Goal: Task Accomplishment & Management: Use online tool/utility

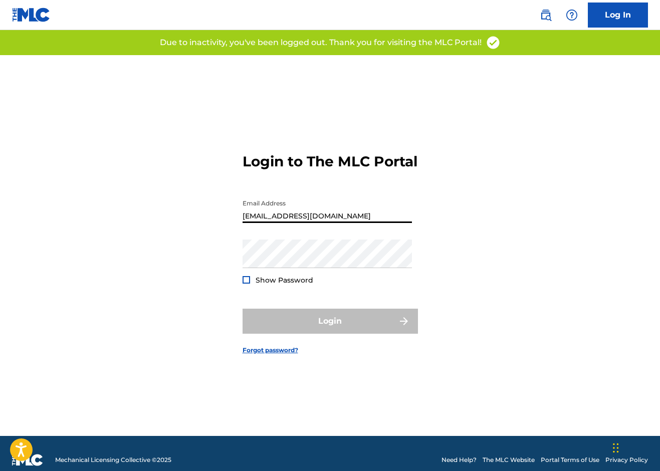
type input "[EMAIL_ADDRESS][DOMAIN_NAME]"
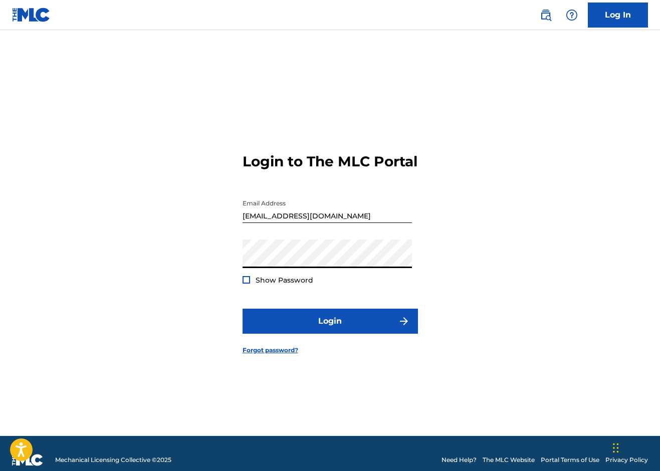
click at [308, 346] on form "Login to The MLC Portal Email Address [EMAIL_ADDRESS][DOMAIN_NAME] Password Sho…" at bounding box center [331, 245] width 176 height 381
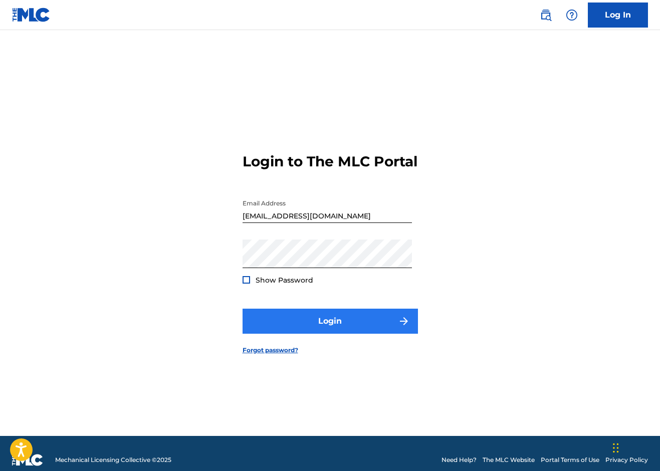
click at [311, 334] on button "Login" at bounding box center [331, 321] width 176 height 25
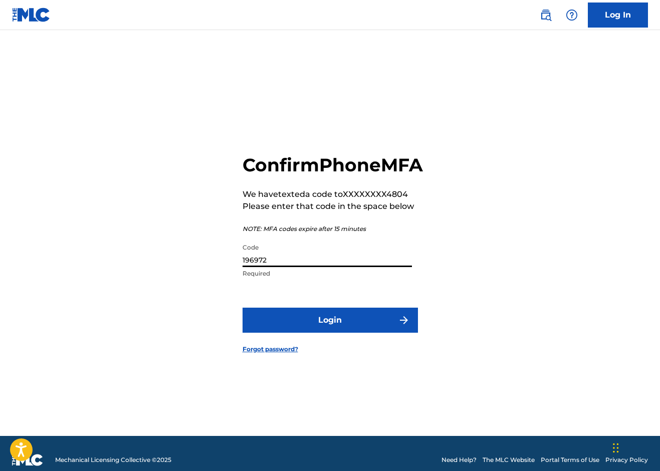
type input "196972"
click at [330, 331] on button "Login" at bounding box center [331, 320] width 176 height 25
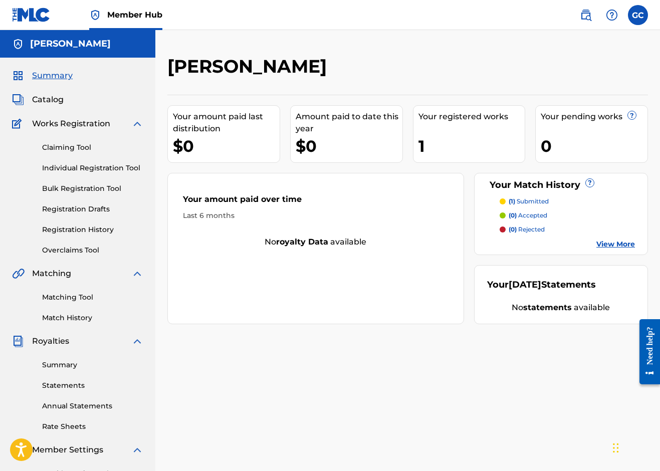
click at [451, 140] on div "1" at bounding box center [472, 146] width 107 height 23
click at [57, 99] on span "Catalog" at bounding box center [48, 100] width 32 height 12
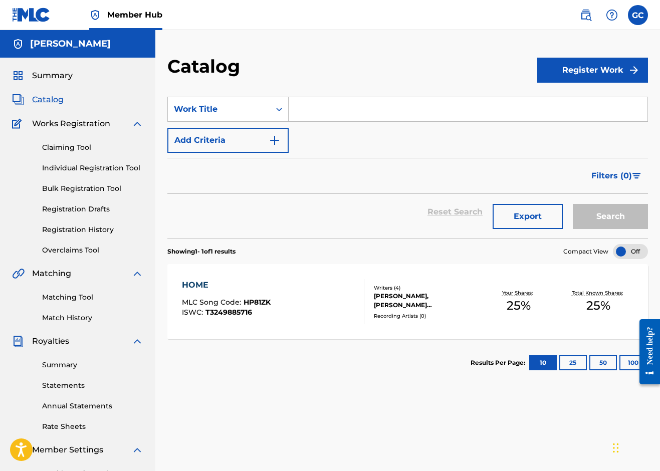
click at [71, 138] on div "Claiming Tool Individual Registration Tool Bulk Registration Tool Registration …" at bounding box center [77, 193] width 131 height 126
click at [71, 144] on link "Claiming Tool" at bounding box center [92, 147] width 101 height 11
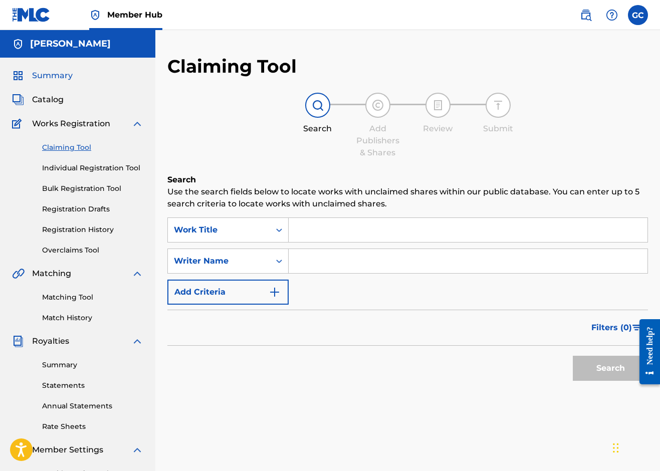
click at [56, 75] on span "Summary" at bounding box center [52, 76] width 41 height 12
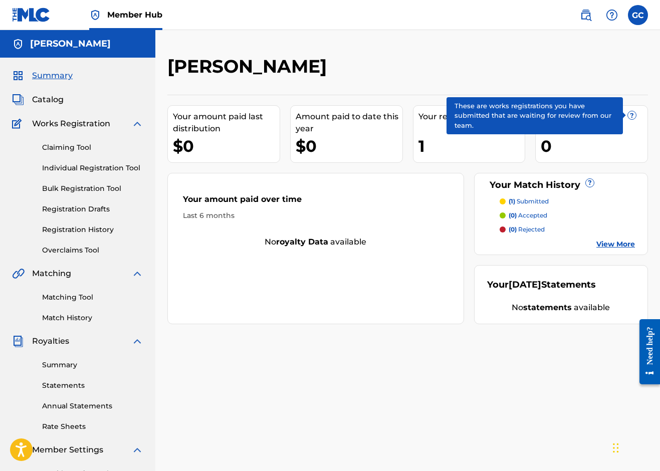
click at [634, 118] on span "?" at bounding box center [632, 115] width 8 height 8
